Goal: Navigation & Orientation: Find specific page/section

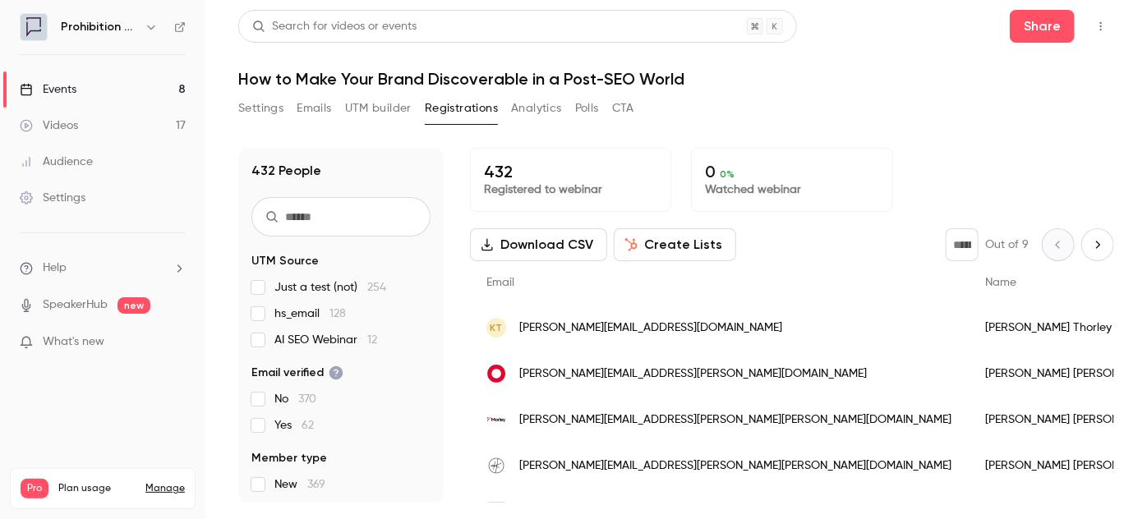
scroll to position [1120, 0]
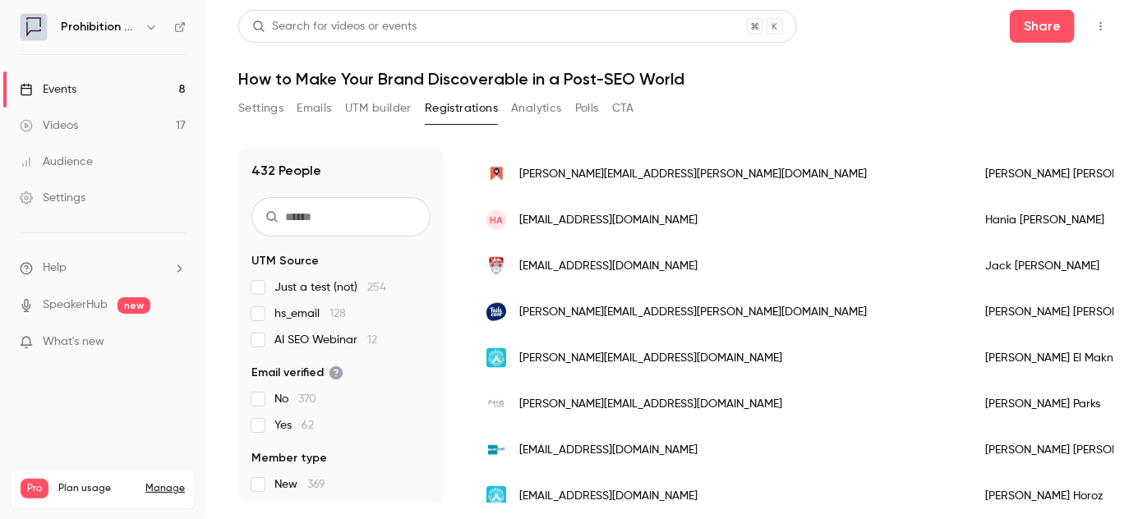
click at [122, 87] on link "Events 8" at bounding box center [102, 89] width 205 height 36
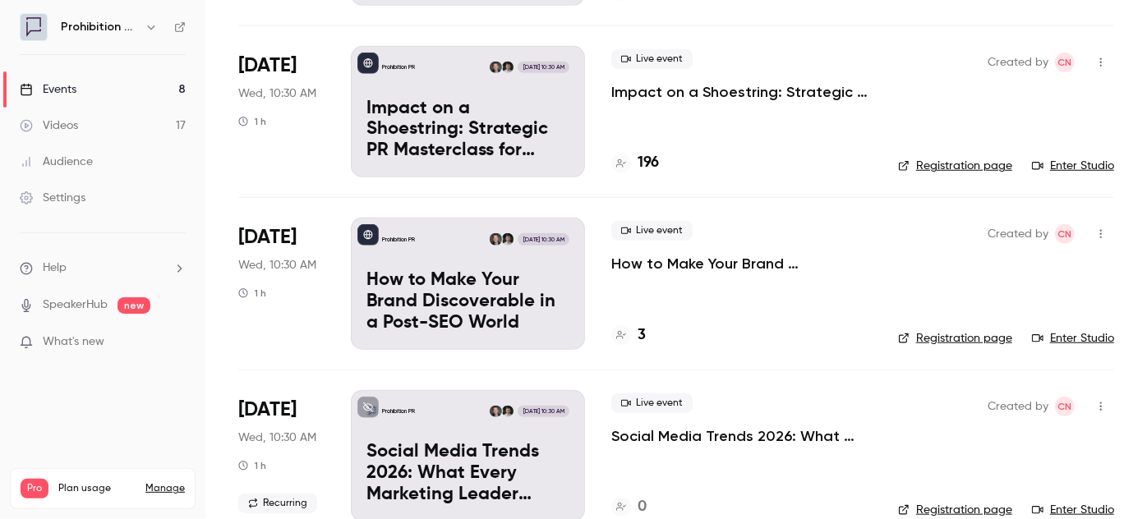
scroll to position [537, 0]
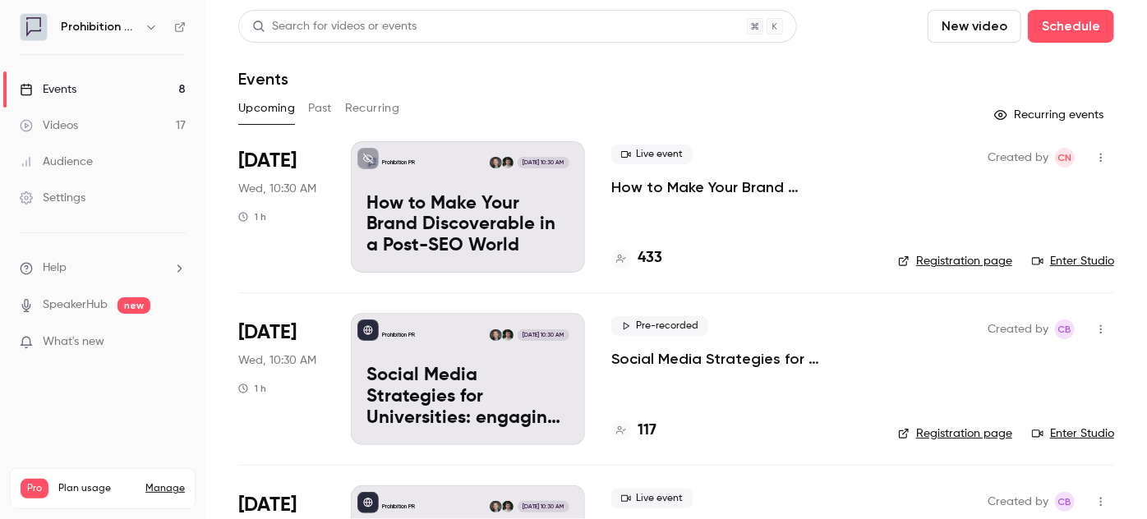
click at [192, 27] on nav "Prohibition PR Events 8 Videos 17 Audience Settings Help SpeakerHub new What's …" at bounding box center [102, 259] width 205 height 519
click at [182, 25] on icon at bounding box center [180, 27] width 12 height 12
